Goal: Task Accomplishment & Management: Use online tool/utility

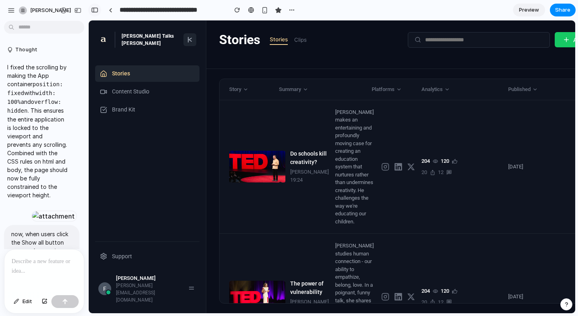
scroll to position [5270, 0]
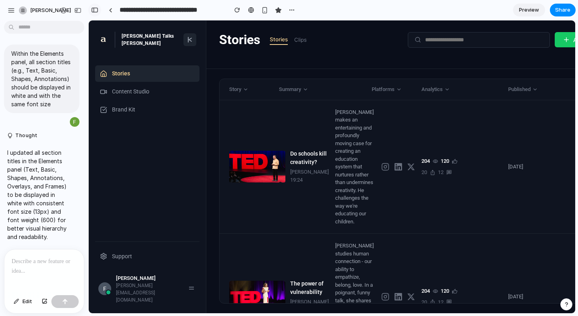
click at [94, 10] on div "button" at bounding box center [94, 10] width 7 height 6
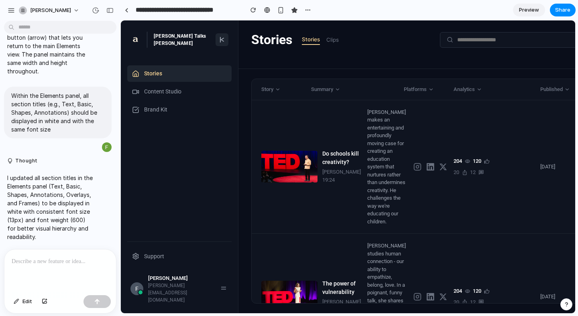
scroll to position [4206, 0]
click at [113, 10] on div "button" at bounding box center [109, 11] width 7 height 6
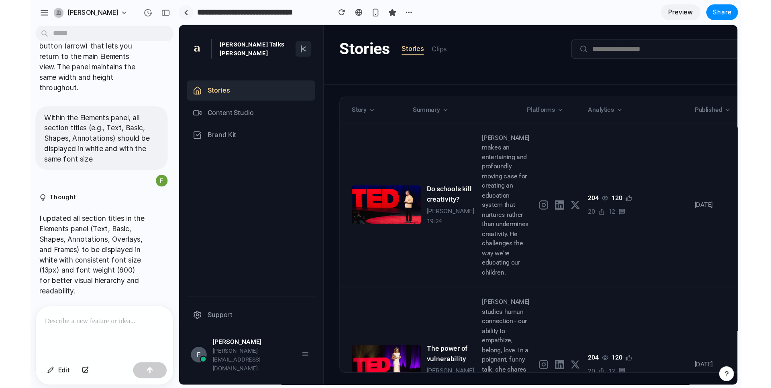
scroll to position [5270, 0]
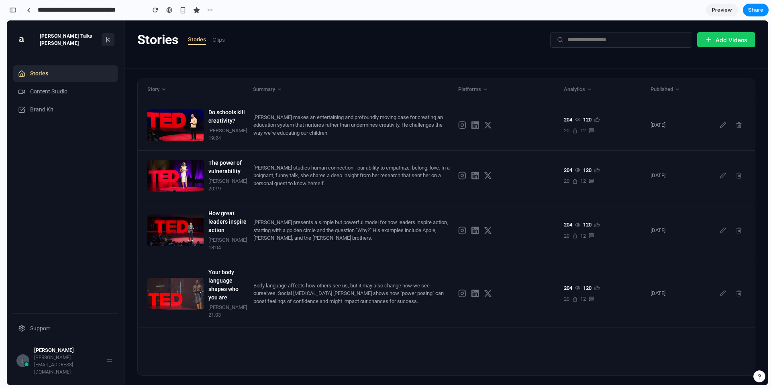
click at [103, 44] on button at bounding box center [108, 39] width 13 height 13
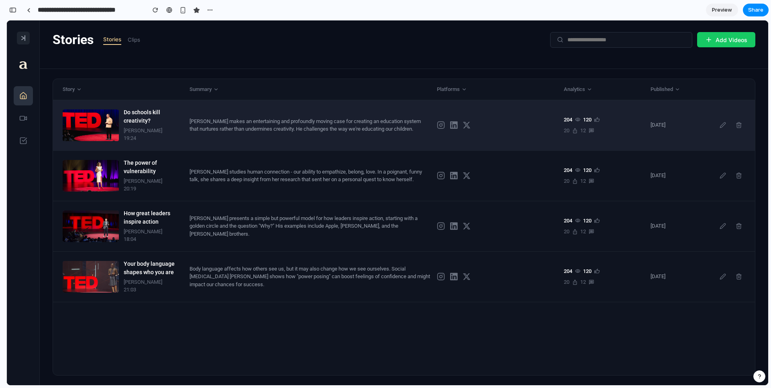
click at [222, 119] on div "Sir Ken Robinson makes an entertaining and profoundly moving case for creating …" at bounding box center [309, 126] width 241 height 16
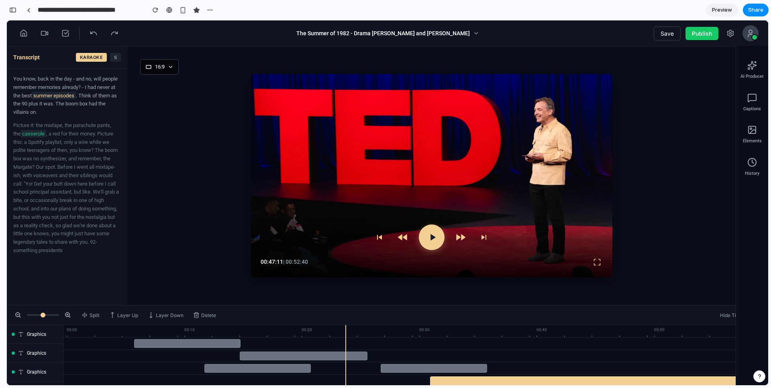
click at [401, 305] on div "16:9 00:47:11 | 00:52:40" at bounding box center [447, 176] width 640 height 259
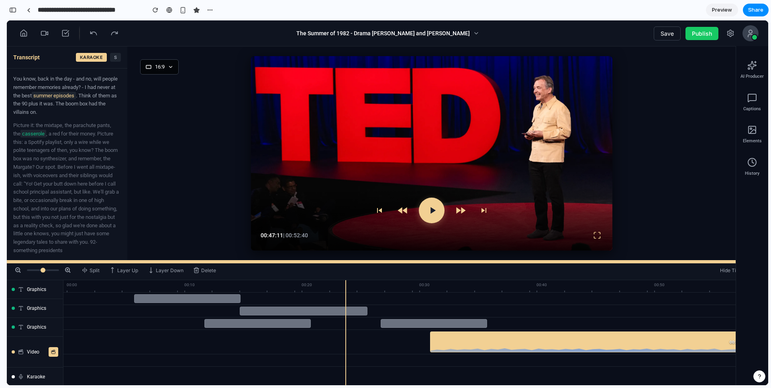
drag, startPoint x: 397, startPoint y: 306, endPoint x: 395, endPoint y: 261, distance: 44.6
click at [395, 261] on div at bounding box center [387, 261] width 761 height 3
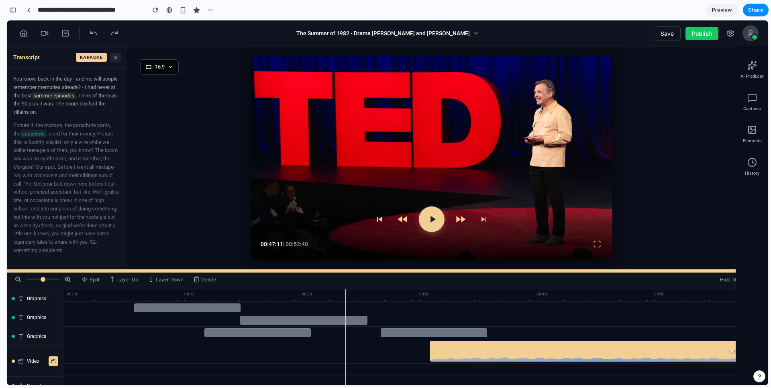
drag, startPoint x: 136, startPoint y: 262, endPoint x: 136, endPoint y: 272, distance: 10.0
click at [136, 272] on div at bounding box center [387, 271] width 761 height 3
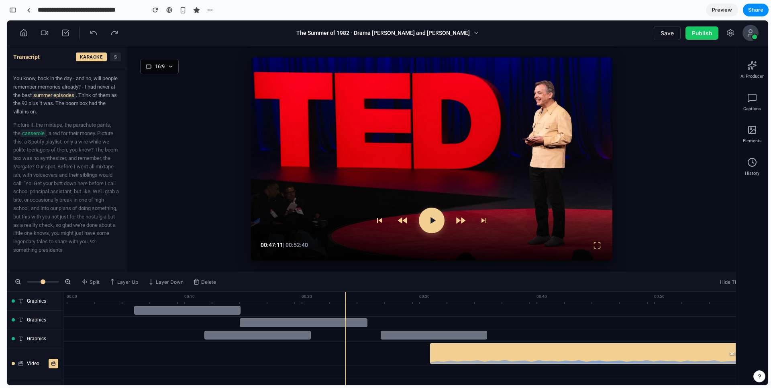
scroll to position [5270, 0]
click at [30, 11] on link at bounding box center [28, 10] width 12 height 12
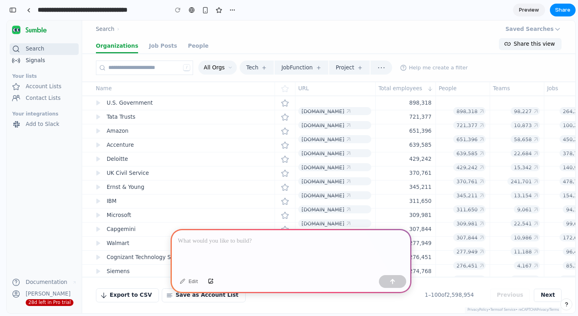
click at [34, 59] on div "Signals" at bounding box center [35, 61] width 19 height 8
click at [41, 64] on div "Signals" at bounding box center [35, 61] width 19 height 8
click at [133, 106] on span "U.S. Government" at bounding box center [130, 103] width 46 height 6
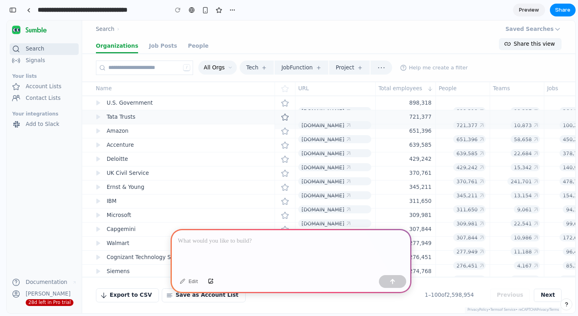
click at [139, 115] on link "Tata Trusts" at bounding box center [183, 117] width 175 height 14
click at [186, 104] on link "U.S. Government" at bounding box center [183, 103] width 175 height 14
click at [219, 103] on link "U.S. Government" at bounding box center [183, 103] width 175 height 14
click at [157, 118] on link "Tata Trusts" at bounding box center [183, 117] width 175 height 14
drag, startPoint x: 237, startPoint y: 37, endPoint x: 189, endPoint y: 94, distance: 74.0
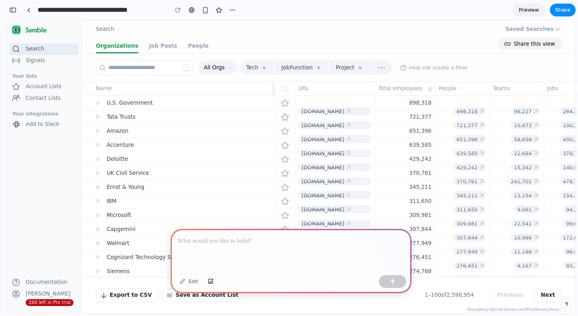
click at [237, 37] on div "Search › Saved Searches" at bounding box center [328, 29] width 493 height 18
click at [98, 117] on icon at bounding box center [98, 117] width 4 height 5
click at [264, 27] on div "Search › Saved Searches" at bounding box center [328, 29] width 493 height 18
click at [13, 10] on div "button" at bounding box center [12, 10] width 7 height 6
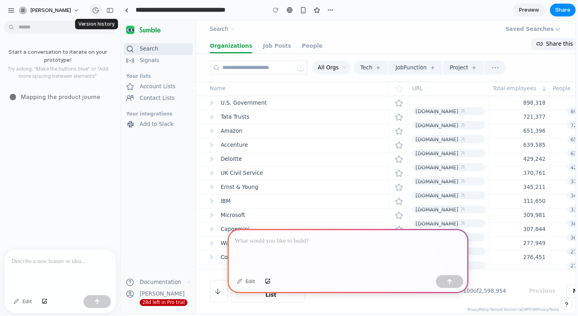
click at [96, 11] on div "button" at bounding box center [95, 10] width 7 height 7
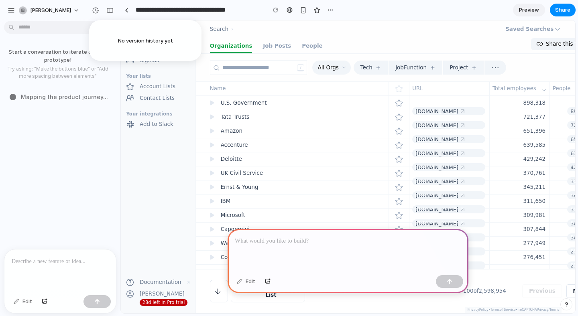
click at [106, 8] on div "No version history yet" at bounding box center [289, 158] width 578 height 316
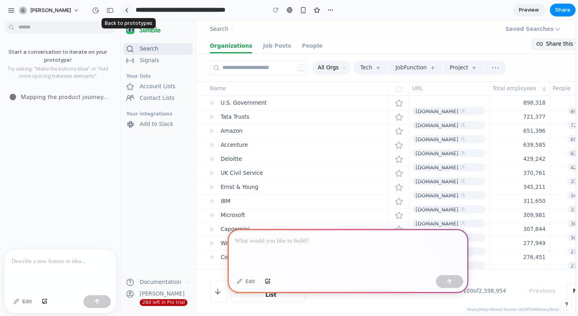
click at [126, 12] on div at bounding box center [127, 10] width 4 height 4
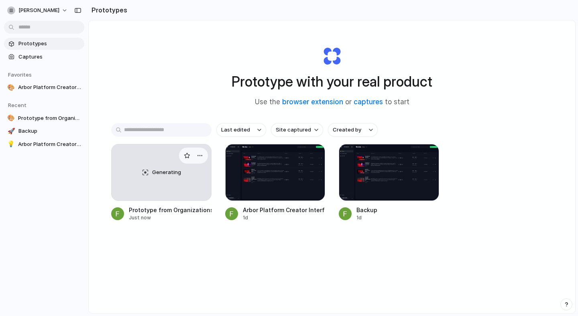
click at [144, 196] on div "Generating" at bounding box center [162, 172] width 100 height 56
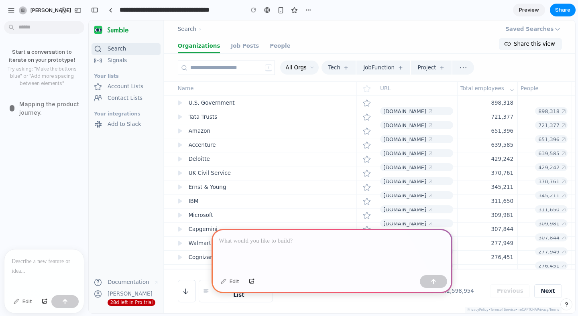
click at [144, 10] on input "**********" at bounding box center [179, 10] width 123 height 14
type input "******"
click at [290, 8] on section "****** Preview Share" at bounding box center [331, 10] width 487 height 20
click at [244, 250] on div at bounding box center [331, 250] width 241 height 43
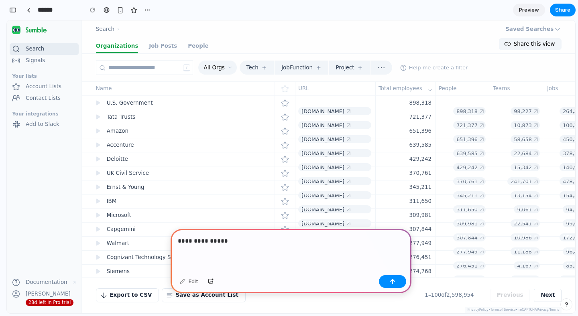
click at [226, 246] on div "**********" at bounding box center [291, 250] width 241 height 43
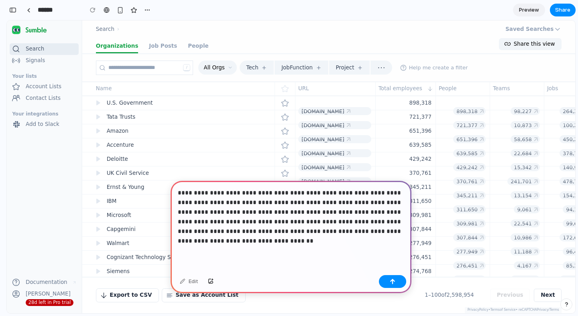
click at [235, 256] on div "**********" at bounding box center [291, 226] width 241 height 91
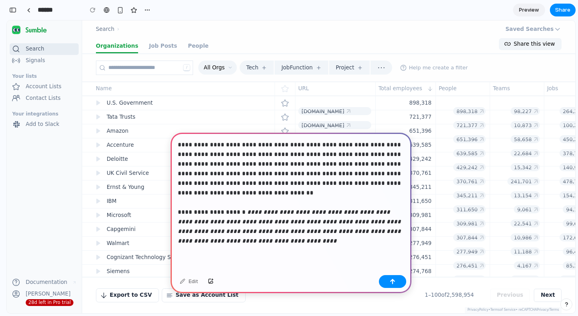
click at [266, 240] on em "**********" at bounding box center [290, 226] width 225 height 35
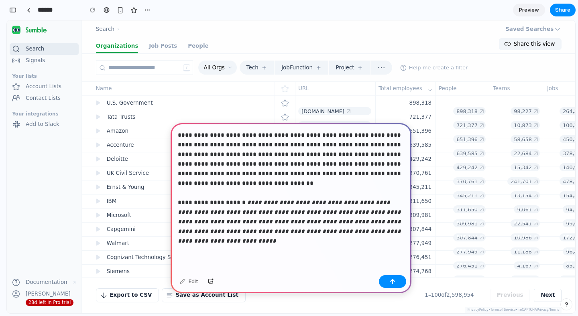
scroll to position [144, 0]
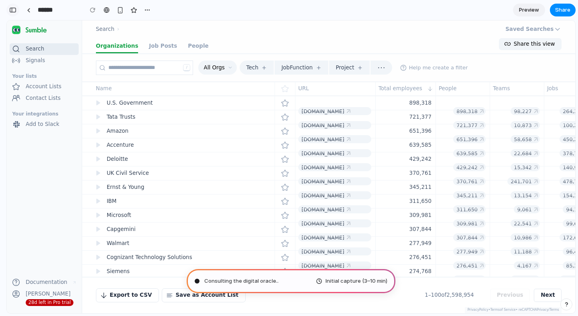
click at [10, 11] on div "button" at bounding box center [12, 10] width 7 height 6
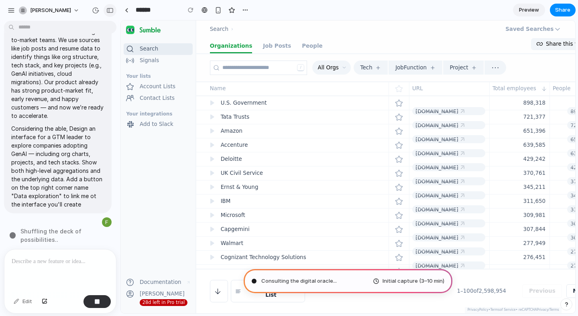
click at [107, 10] on div "button" at bounding box center [109, 11] width 7 height 6
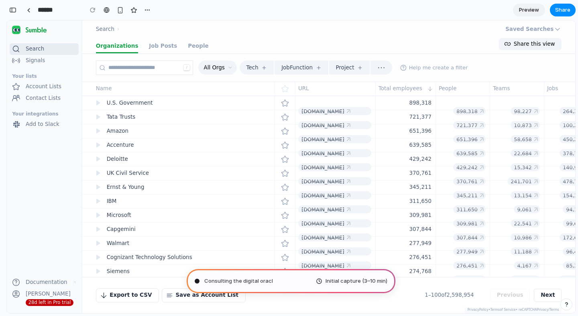
scroll to position [144, 0]
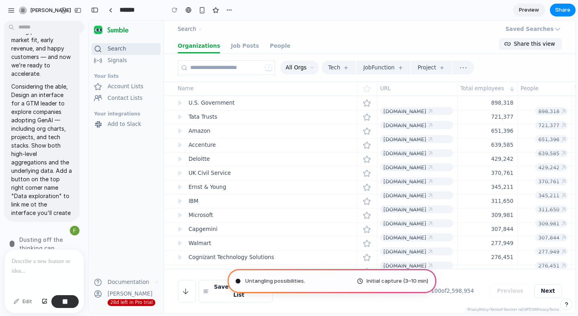
click at [273, 8] on section "****** Preview Share" at bounding box center [331, 10] width 487 height 20
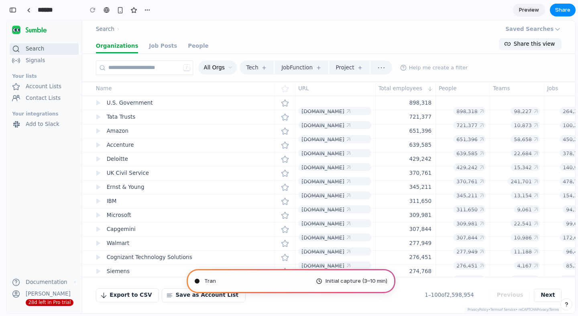
type input "**********"
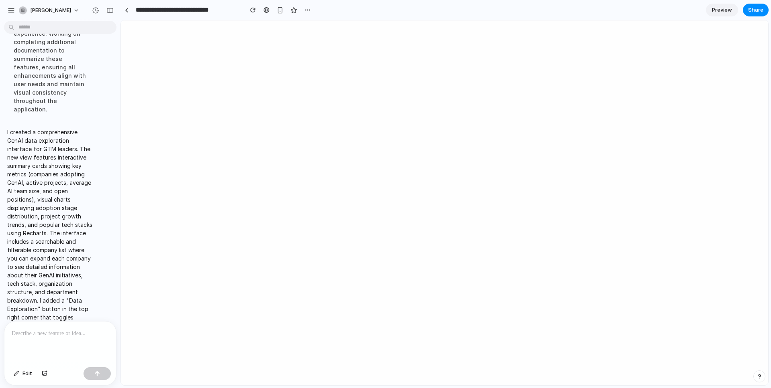
scroll to position [0, 0]
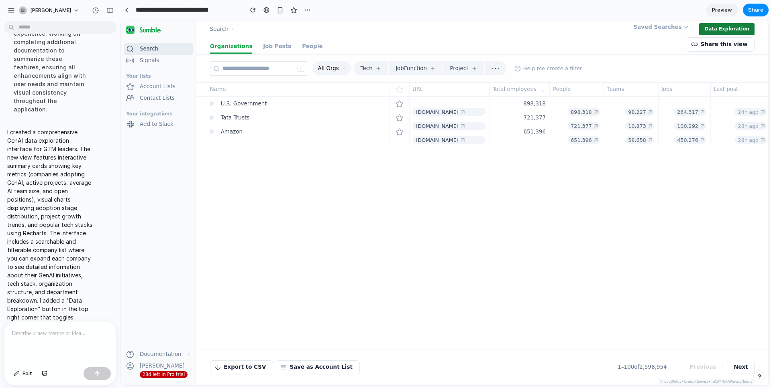
click at [577, 30] on button "Data Exploration" at bounding box center [726, 29] width 55 height 12
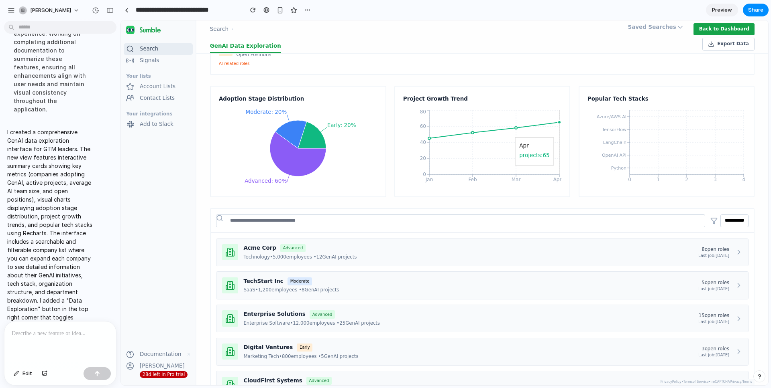
scroll to position [213, 0]
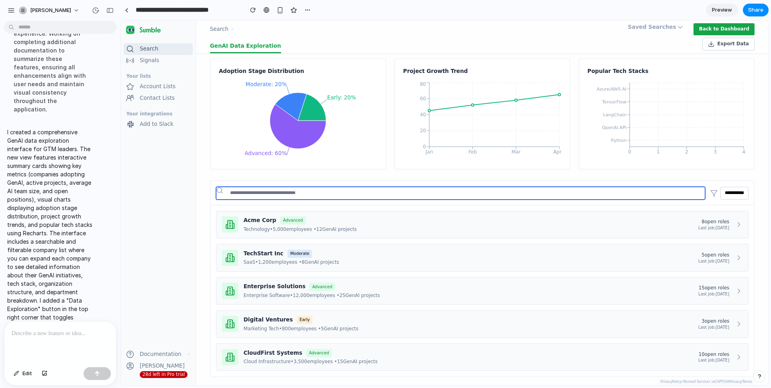
click at [256, 191] on input "text" at bounding box center [460, 193] width 488 height 13
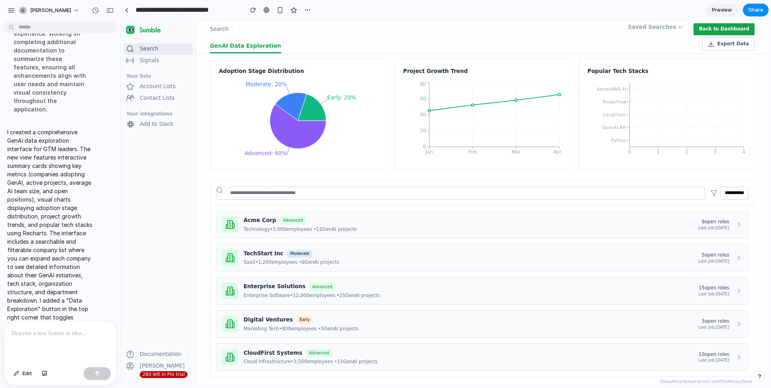
click at [287, 176] on div "**********" at bounding box center [481, 219] width 571 height 331
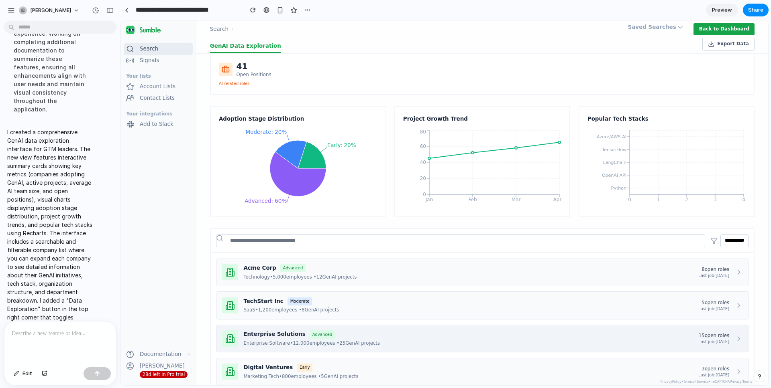
scroll to position [0, 0]
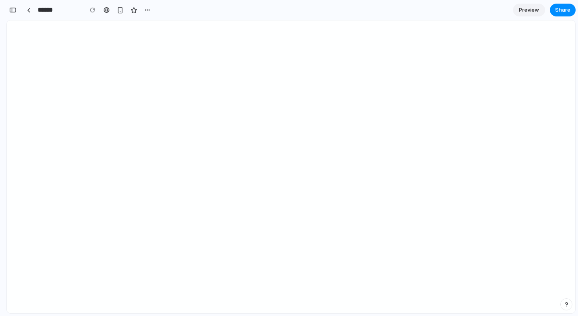
scroll to position [144, 0]
type input "**********"
drag, startPoint x: 57, startPoint y: 12, endPoint x: 49, endPoint y: 11, distance: 7.6
click at [57, 12] on input "**********" at bounding box center [58, 10] width 44 height 14
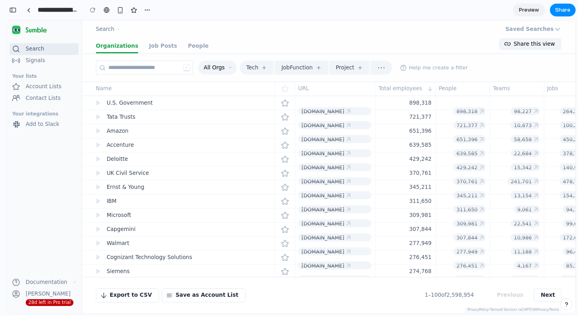
scroll to position [0, 0]
click at [33, 11] on link at bounding box center [28, 10] width 12 height 12
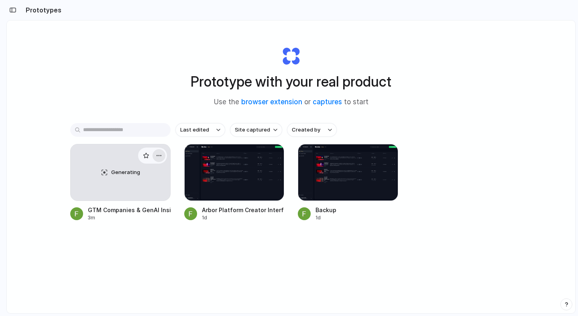
click at [157, 155] on div "button" at bounding box center [159, 155] width 6 height 6
drag, startPoint x: 153, startPoint y: 270, endPoint x: 142, endPoint y: 154, distance: 116.6
click at [153, 269] on div "Open in new tab Rename Copy link Delete" at bounding box center [289, 158] width 578 height 316
click at [116, 177] on div "Generating" at bounding box center [121, 172] width 100 height 56
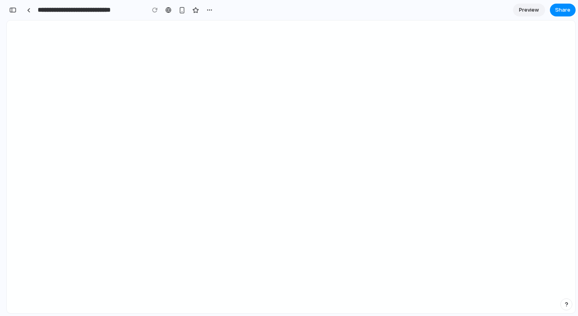
scroll to position [144, 0]
click at [210, 9] on div "button" at bounding box center [209, 10] width 6 height 6
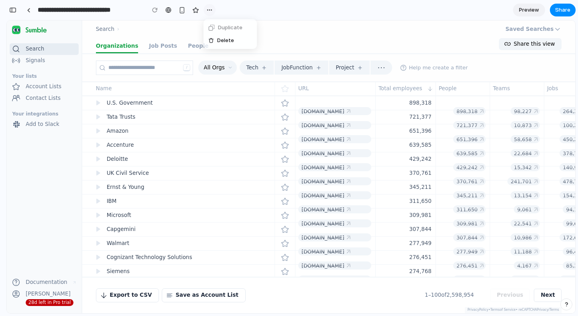
scroll to position [0, 0]
click at [306, 29] on div "Duplicate Delete" at bounding box center [289, 158] width 578 height 316
click at [205, 11] on button "button" at bounding box center [209, 10] width 12 height 12
click at [212, 11] on div "Duplicate Delete" at bounding box center [289, 158] width 578 height 316
click at [27, 10] on div at bounding box center [29, 10] width 4 height 4
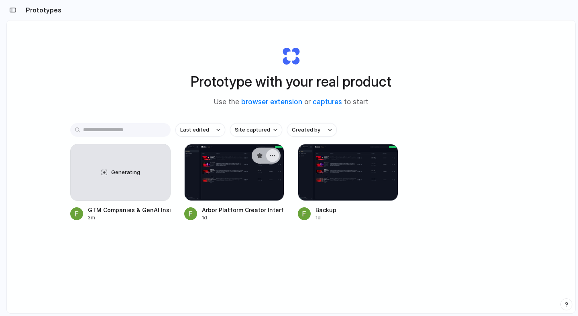
click at [275, 157] on div "button" at bounding box center [272, 155] width 6 height 6
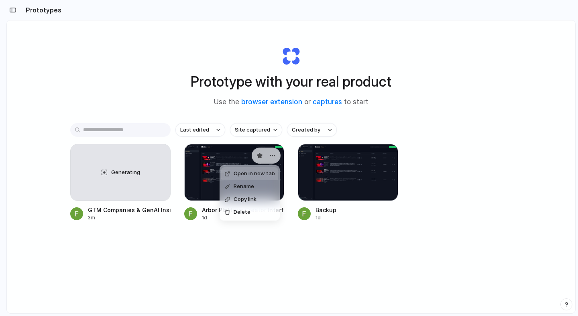
click at [274, 152] on div "Open in new tab Rename Copy link Delete" at bounding box center [289, 158] width 578 height 316
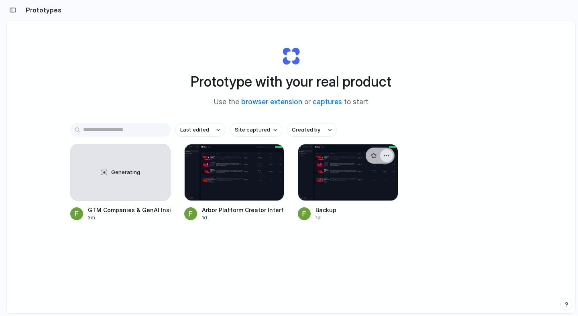
click at [385, 153] on div "button" at bounding box center [386, 155] width 6 height 6
click at [386, 155] on div "Open in new tab Rename Copy link Delete" at bounding box center [289, 158] width 578 height 316
click at [160, 155] on div "button" at bounding box center [159, 155] width 6 height 6
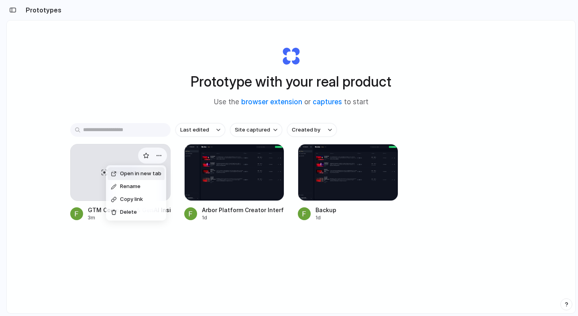
click at [159, 154] on div "Open in new tab Rename Copy link Delete" at bounding box center [289, 158] width 578 height 316
click at [106, 191] on div "Generating" at bounding box center [121, 172] width 100 height 56
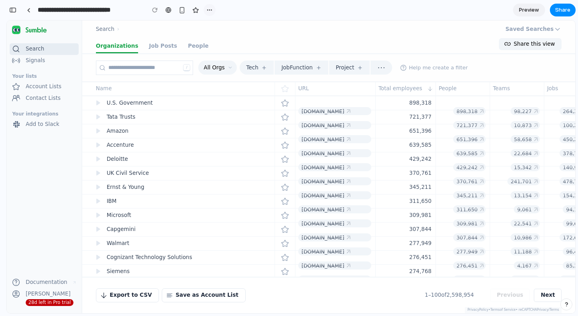
click at [213, 10] on button "button" at bounding box center [209, 10] width 12 height 12
click at [213, 10] on div "Duplicate Delete" at bounding box center [289, 158] width 578 height 316
click at [29, 9] on div at bounding box center [29, 10] width 4 height 4
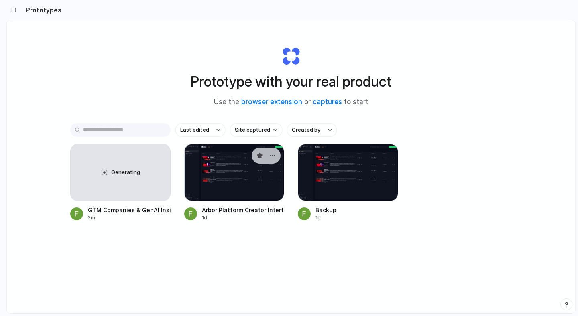
click at [223, 176] on div at bounding box center [234, 172] width 100 height 57
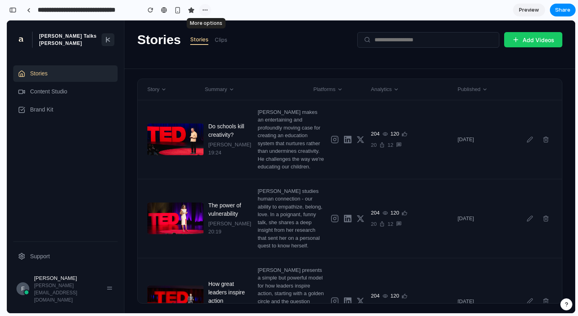
click at [208, 10] on button "button" at bounding box center [205, 10] width 12 height 12
drag, startPoint x: 247, startPoint y: 12, endPoint x: 72, endPoint y: 9, distance: 174.6
click at [247, 12] on div "Duplicate Delete" at bounding box center [289, 158] width 578 height 316
click at [28, 10] on div at bounding box center [29, 10] width 4 height 4
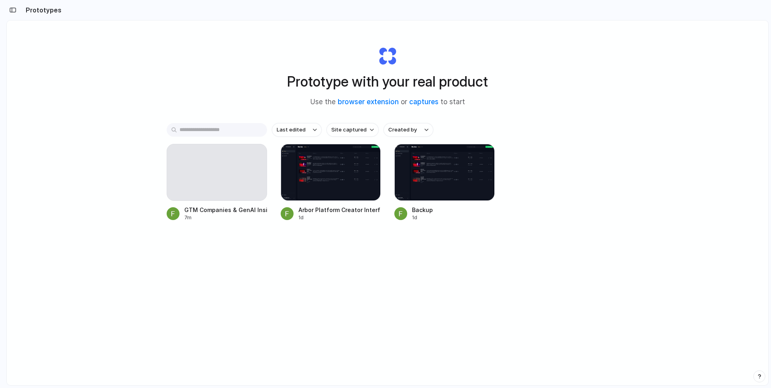
drag, startPoint x: 297, startPoint y: 83, endPoint x: 337, endPoint y: 82, distance: 39.3
click at [337, 82] on h1 "Prototype with your real product" at bounding box center [387, 81] width 201 height 21
